Goal: Contribute content

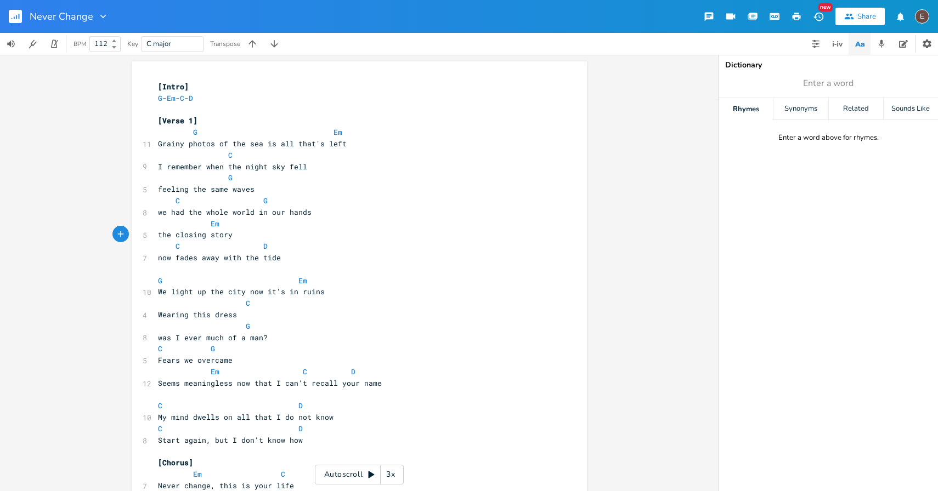
scroll to position [13, 0]
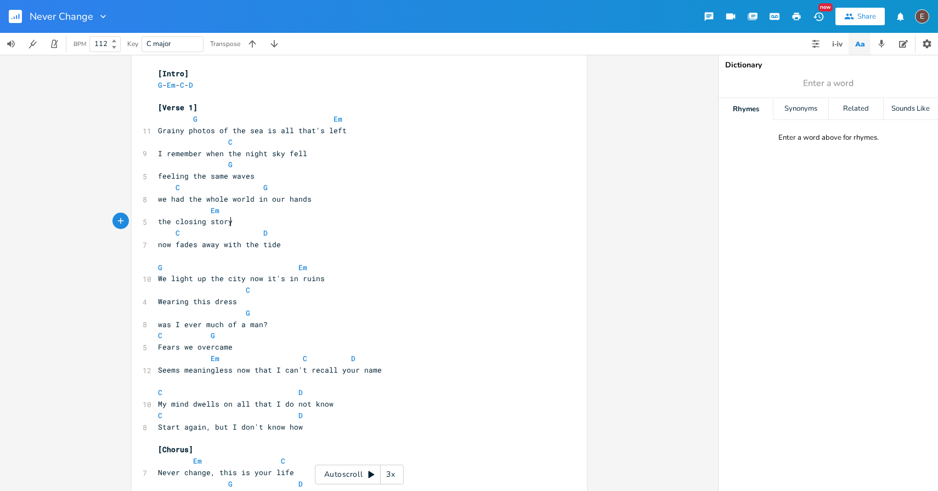
click at [187, 226] on pre "the closing story" at bounding box center [354, 222] width 396 height 12
type textarea "story closing"
click at [246, 223] on span "the story closing story" at bounding box center [208, 222] width 101 height 10
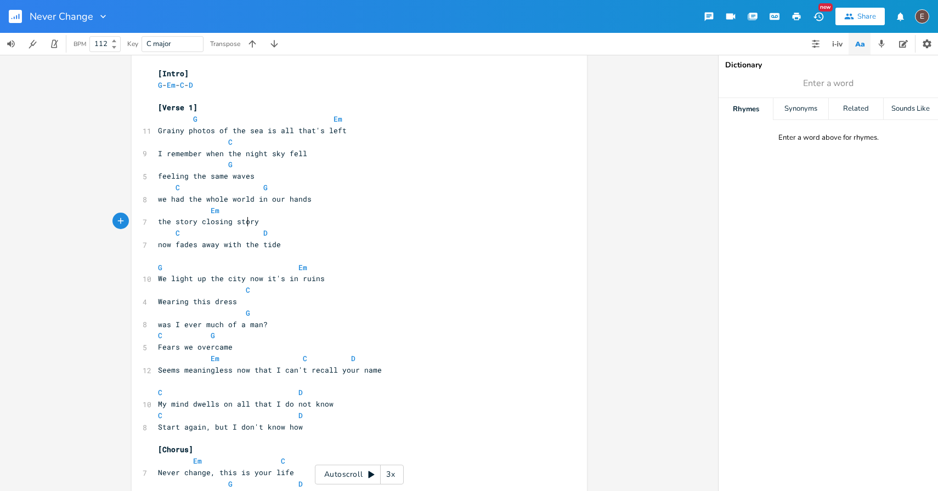
type textarea "story"
click at [246, 223] on span "the story closing story" at bounding box center [208, 222] width 101 height 10
type textarea "s"
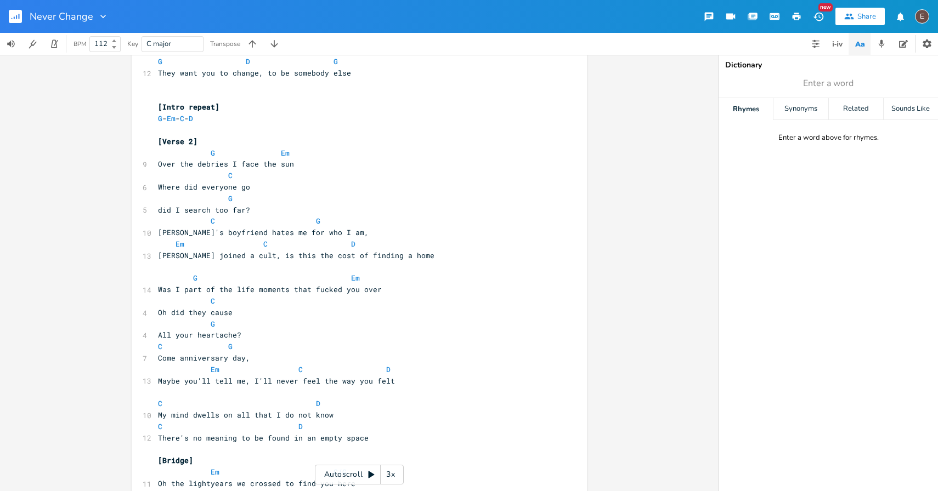
scroll to position [582, 0]
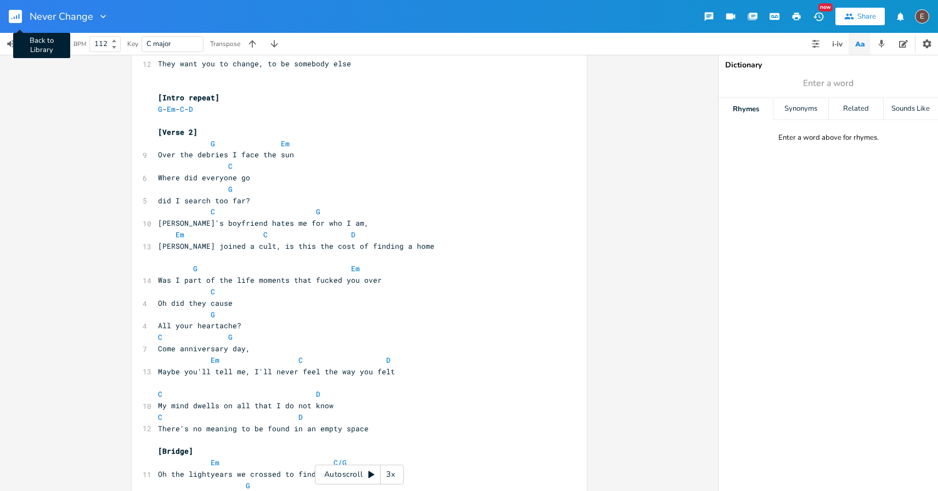
click at [14, 19] on rect "button" at bounding box center [15, 16] width 13 height 13
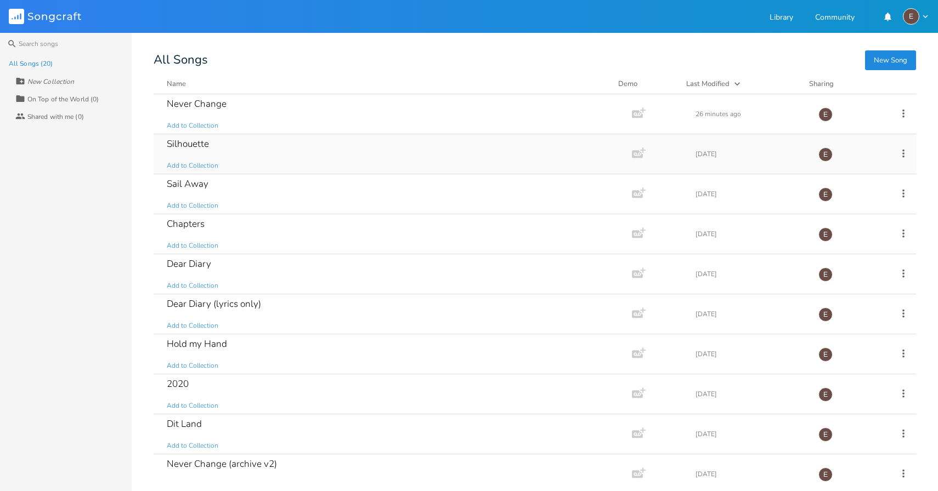
click at [278, 148] on div "Silhouette Add to Collection" at bounding box center [390, 153] width 447 height 39
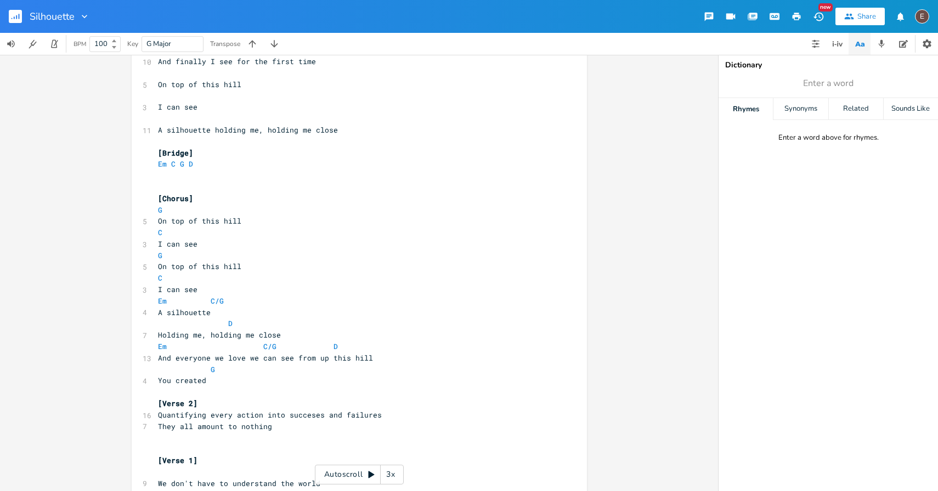
scroll to position [296, 0]
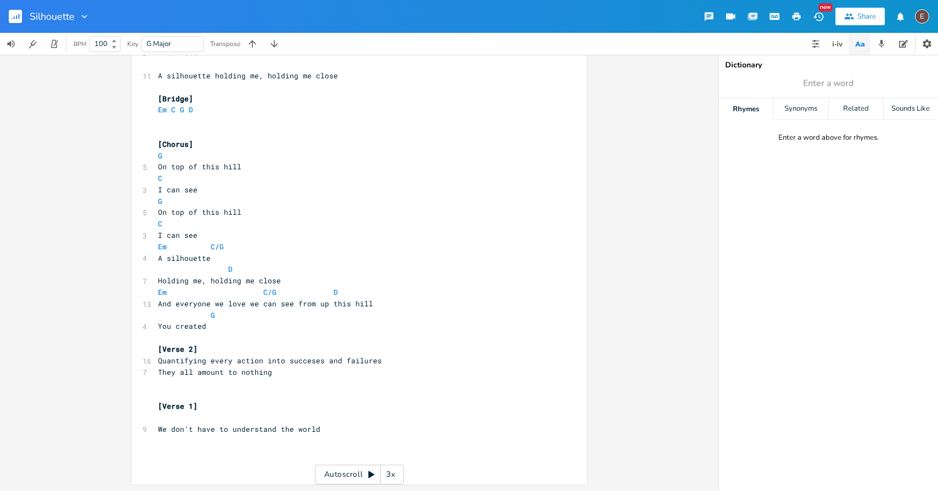
click at [9, 19] on rect "button" at bounding box center [15, 16] width 13 height 13
